Goal: Register for event/course

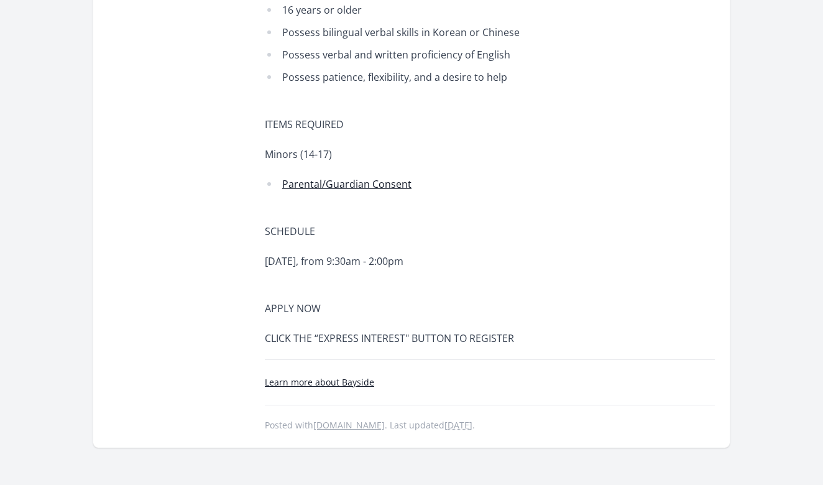
scroll to position [673, 0]
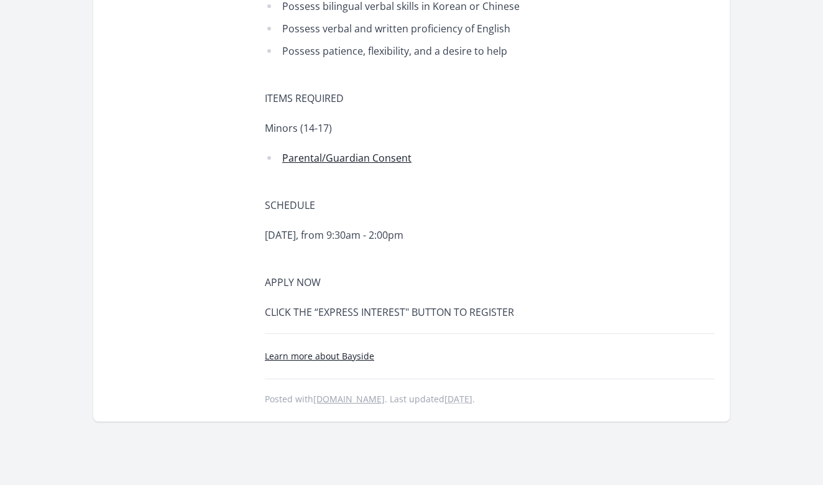
click at [359, 303] on p "CLICK THE “EXPRESS INTEREST" BUTTON TO REGISTER" at bounding box center [447, 311] width 364 height 17
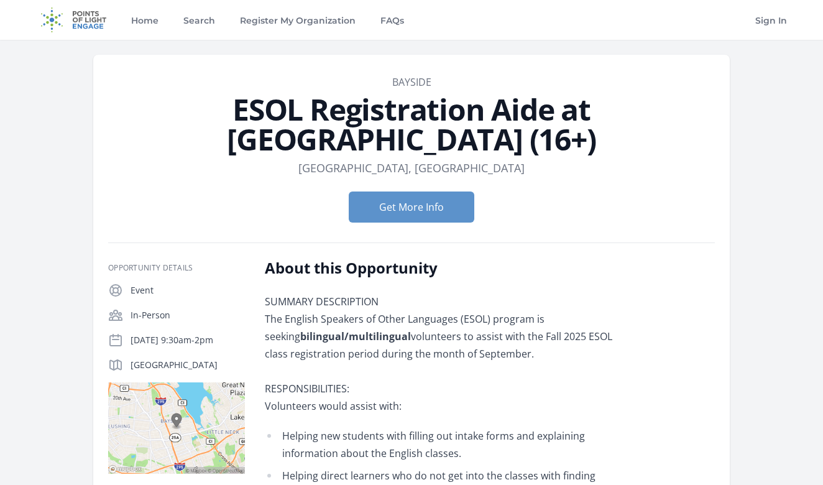
scroll to position [0, 0]
click at [431, 192] on button "Get More Info" at bounding box center [412, 207] width 126 height 31
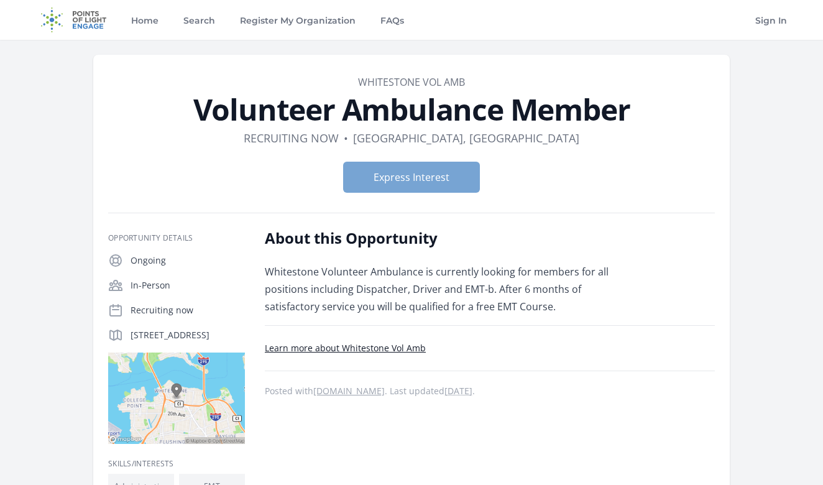
click at [449, 182] on button "Express Interest" at bounding box center [411, 177] width 137 height 31
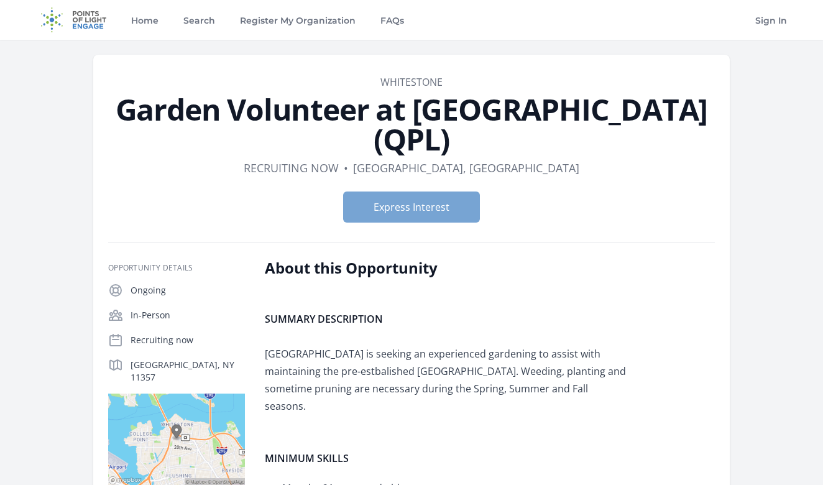
click at [435, 192] on button "Express Interest" at bounding box center [411, 207] width 137 height 31
